Goal: Information Seeking & Learning: Learn about a topic

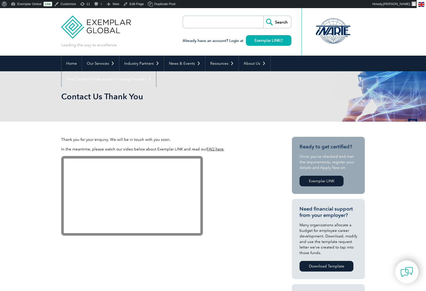
click at [212, 22] on input "search" at bounding box center [212, 22] width 53 height 12
type input "iso 28000"
click at [264, 16] on input "Search" at bounding box center [278, 22] width 28 height 12
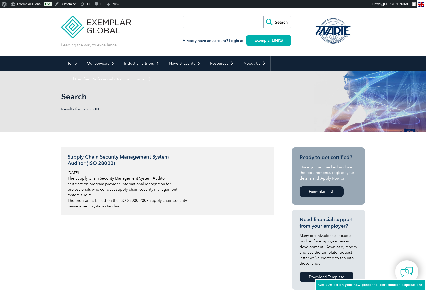
click at [137, 157] on h3 "Supply Chain Security Management System Auditor (ISO 28000)" at bounding box center [128, 160] width 120 height 13
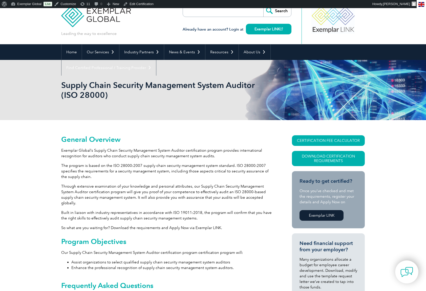
scroll to position [13, 0]
